Goal: Transaction & Acquisition: Download file/media

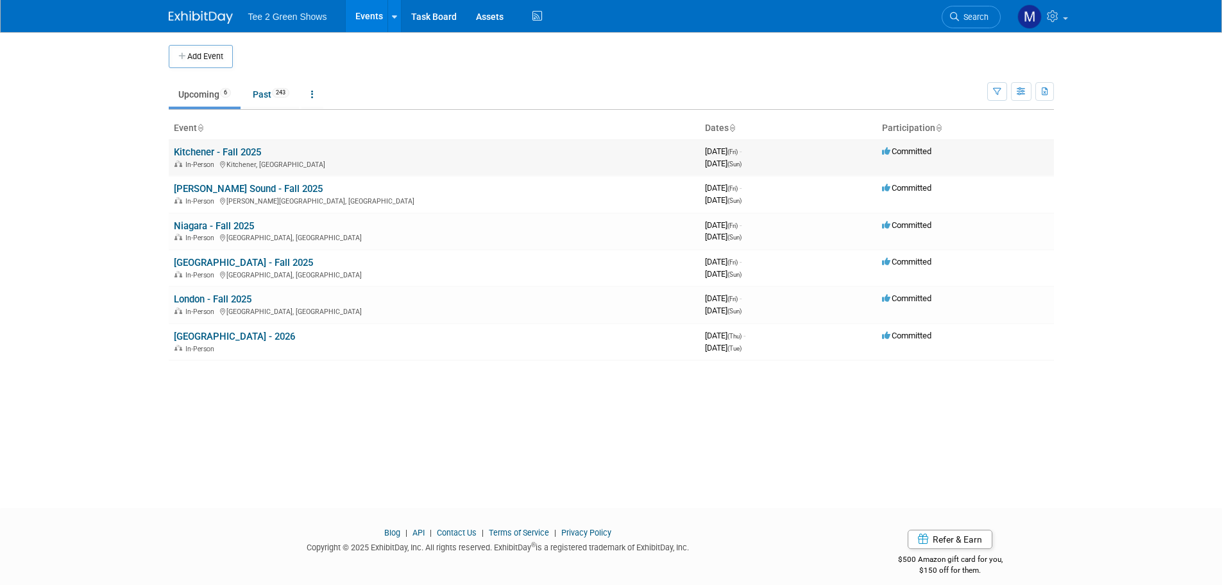
click at [236, 146] on link "Kitchener - Fall 2025" at bounding box center [217, 152] width 87 height 12
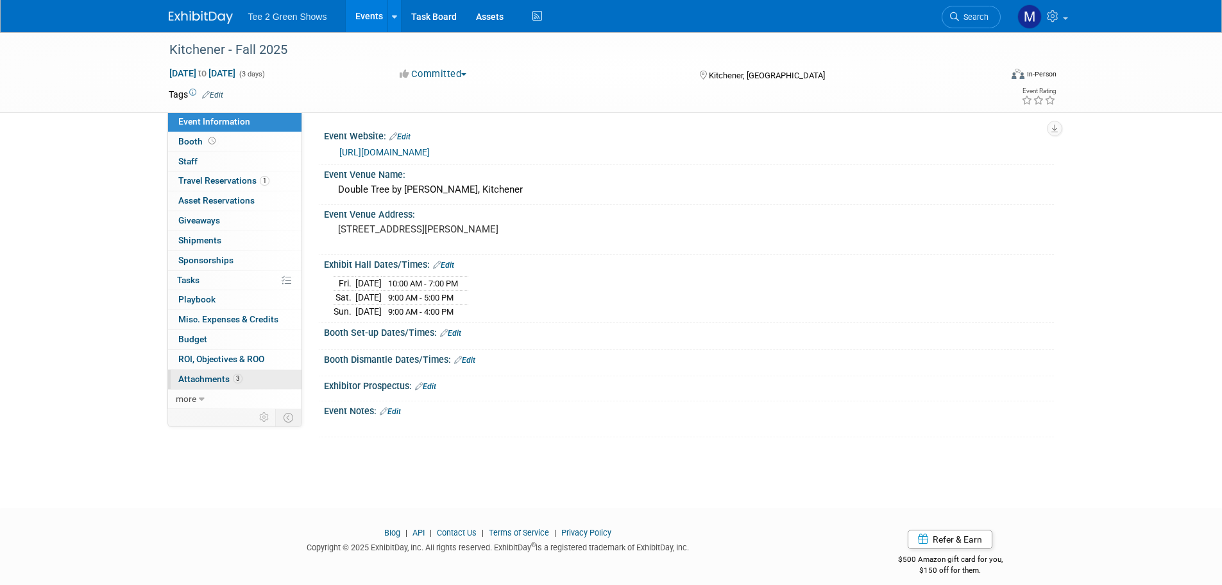
click at [228, 379] on span "Attachments 3" at bounding box center [210, 378] width 64 height 10
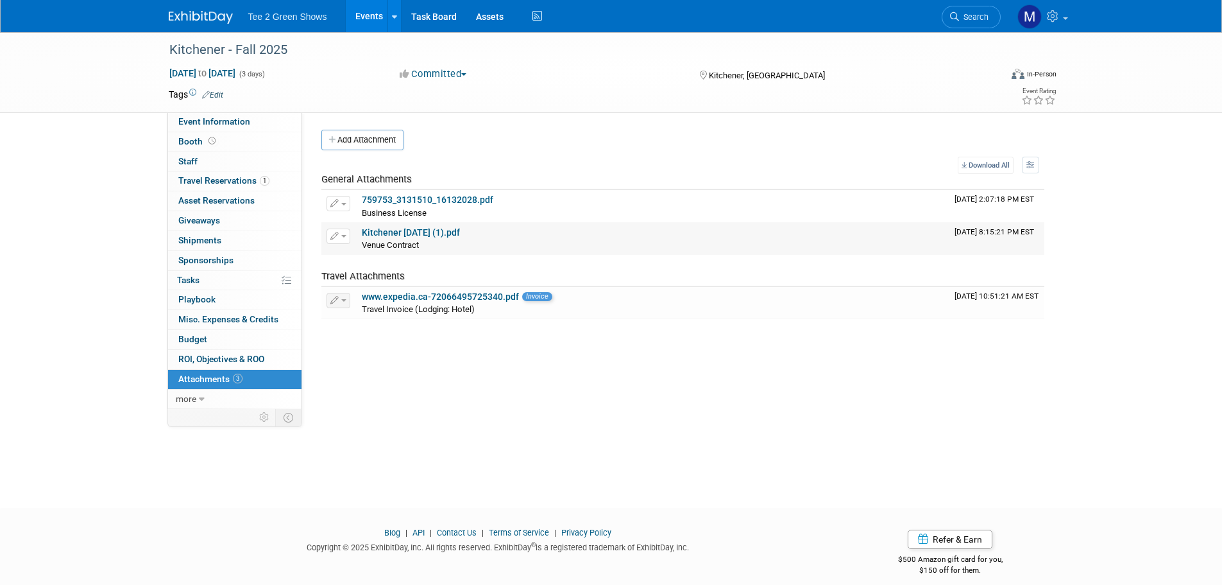
click at [391, 230] on link "Kitchener [DATE] (1).pdf" at bounding box center [411, 232] width 98 height 10
click at [189, 12] on img at bounding box center [201, 17] width 64 height 13
